Goal: Feedback & Contribution: Submit feedback/report problem

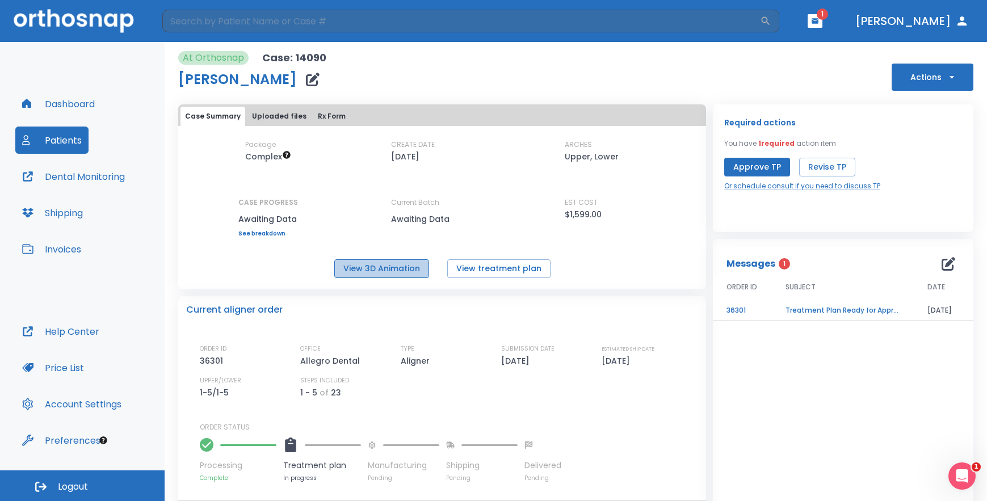
click at [397, 268] on button "View 3D Animation" at bounding box center [381, 268] width 95 height 19
click at [829, 170] on button "Revise TP" at bounding box center [827, 167] width 56 height 19
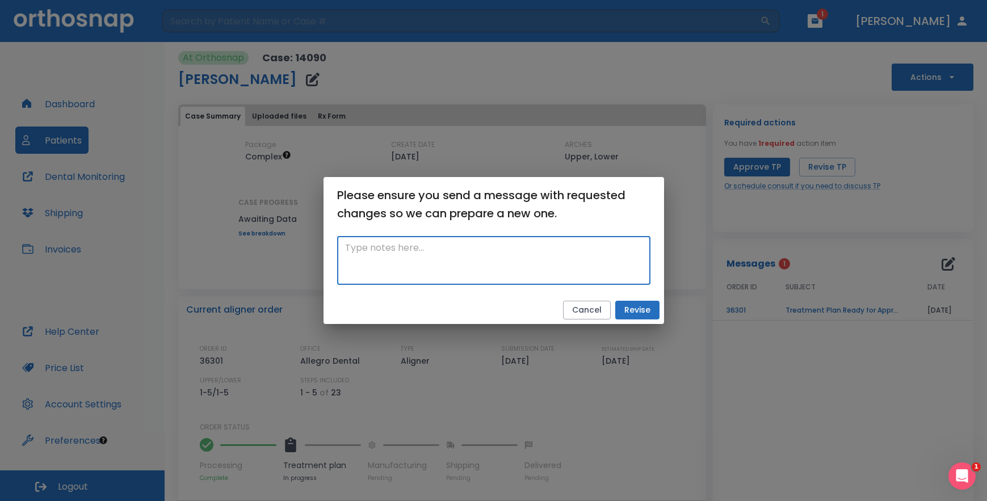
click at [406, 246] on textarea at bounding box center [494, 260] width 298 height 39
type textarea "treatment looks great, the only thing is #8 is crown and i can to place attachm…"
click at [636, 311] on button "Revise" at bounding box center [637, 310] width 44 height 19
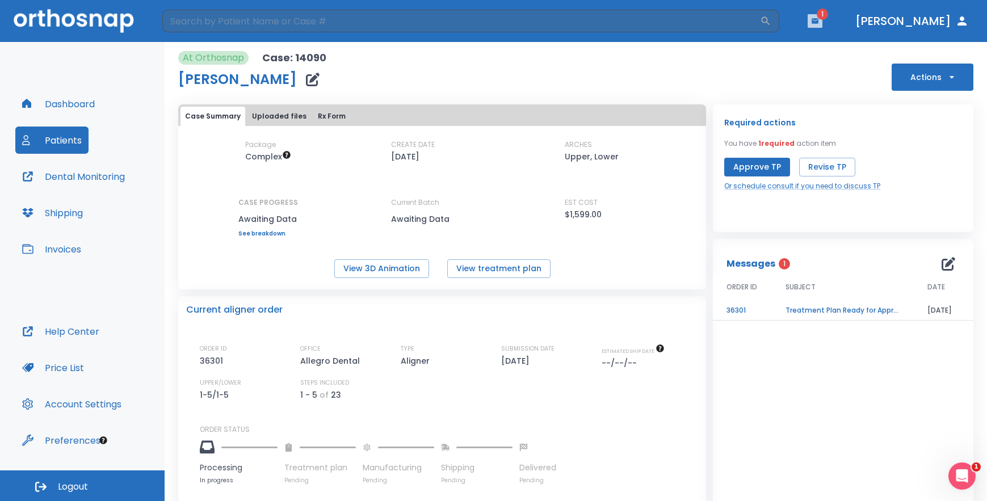
click at [819, 22] on icon "button" at bounding box center [815, 20] width 7 height 5
click at [788, 51] on li "[PERSON_NAME] 1" at bounding box center [794, 46] width 121 height 23
click at [966, 485] on div "Open Intercom Messenger" at bounding box center [960, 474] width 37 height 37
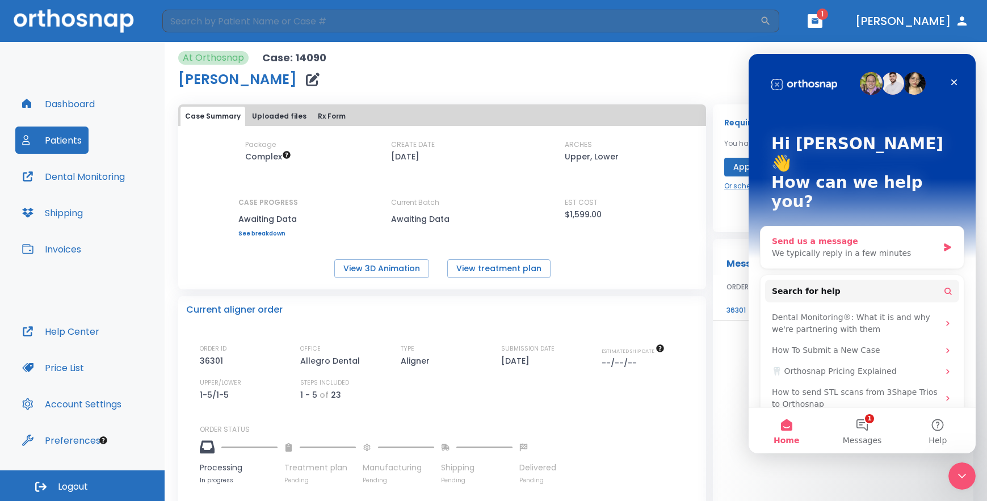
click at [828, 248] on div "We typically reply in a few minutes" at bounding box center [855, 254] width 166 height 12
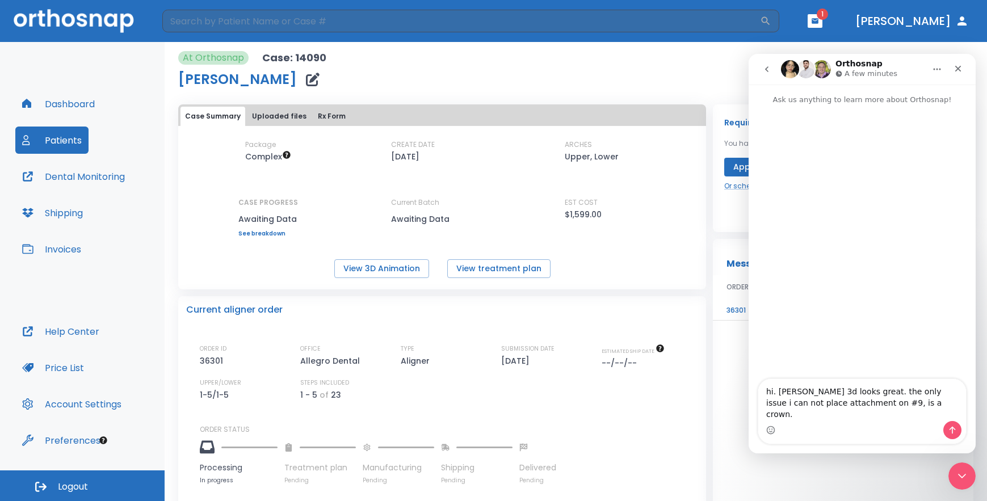
type textarea "hi. [PERSON_NAME] 3d looks great. the only issue i can not place attachment on …"
click at [958, 433] on button "Send a message…" at bounding box center [953, 430] width 18 height 18
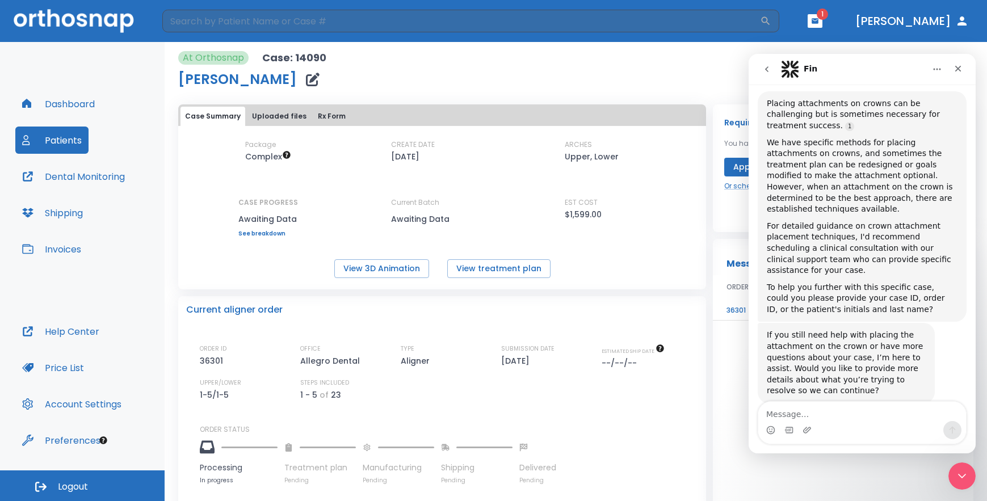
scroll to position [83, 0]
